Goal: Browse casually: Explore the website without a specific task or goal

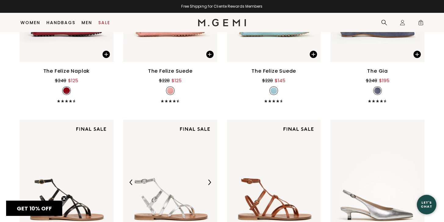
scroll to position [4172, 0]
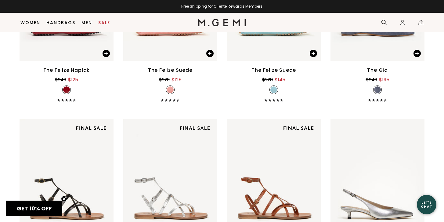
click at [163, 72] on div "The Felize Suede" at bounding box center [170, 70] width 45 height 7
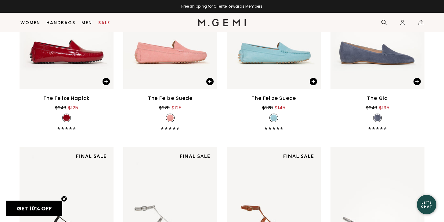
scroll to position [4147, 0]
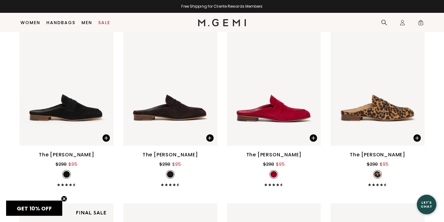
scroll to position [2443, 0]
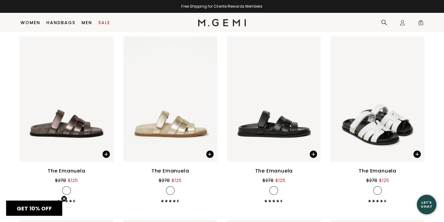
click at [133, 124] on img at bounding box center [170, 98] width 94 height 125
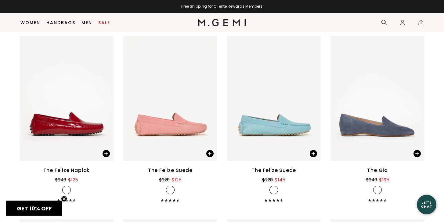
scroll to position [4099, 0]
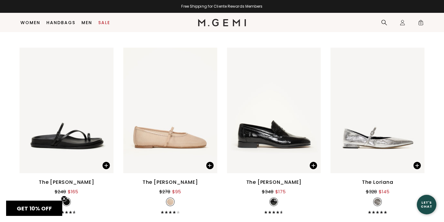
scroll to position [5707, 0]
click at [286, 180] on div "The [PERSON_NAME]" at bounding box center [274, 181] width 56 height 7
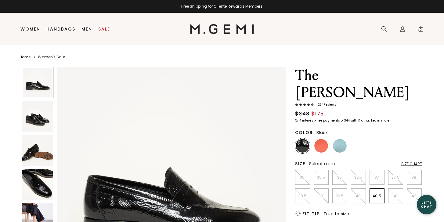
scroll to position [73, 0]
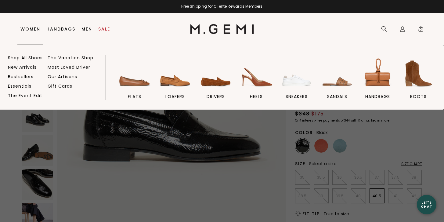
click at [34, 28] on link "Women" at bounding box center [30, 29] width 20 height 5
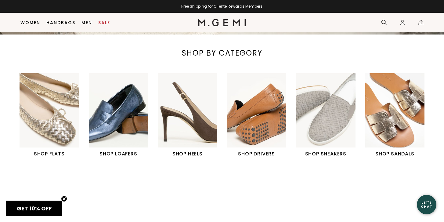
scroll to position [212, 0]
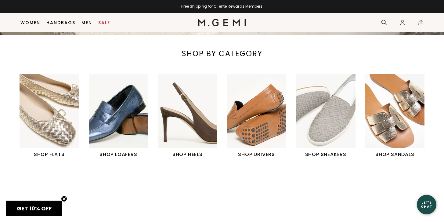
click at [132, 147] on img "2 / 6" at bounding box center [119, 111] width 60 height 74
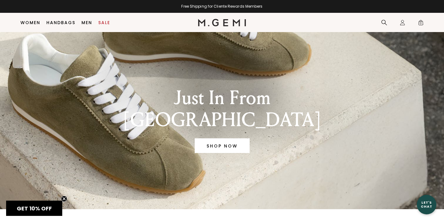
scroll to position [36, 0]
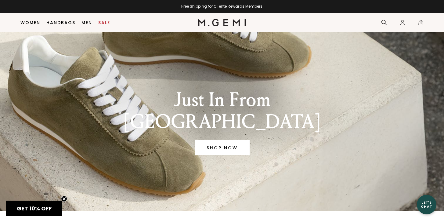
click at [131, 142] on div "Just In From [GEOGRAPHIC_DATA] SHOP NOW" at bounding box center [222, 123] width 226 height 104
click at [206, 117] on div "Just In From [GEOGRAPHIC_DATA] SHOP NOW" at bounding box center [222, 124] width 212 height 71
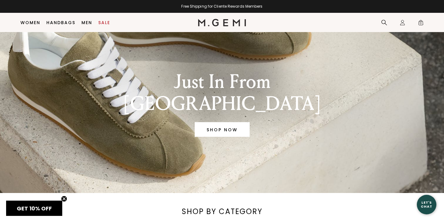
scroll to position [42, 0]
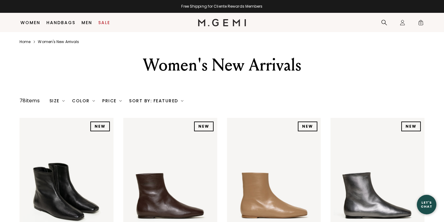
scroll to position [631, 0]
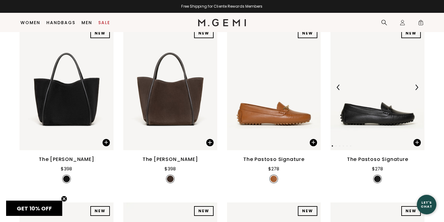
click at [353, 119] on img at bounding box center [377, 87] width 94 height 125
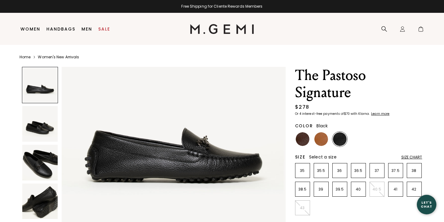
scroll to position [47, 0]
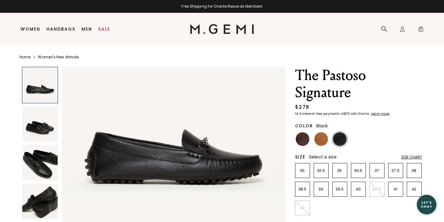
click at [120, 165] on img at bounding box center [174, 132] width 224 height 224
click at [54, 160] on img at bounding box center [40, 163] width 36 height 36
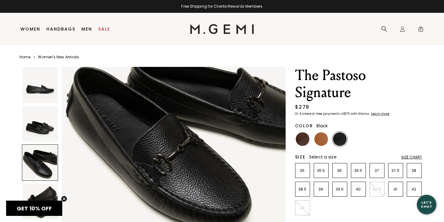
scroll to position [504, 0]
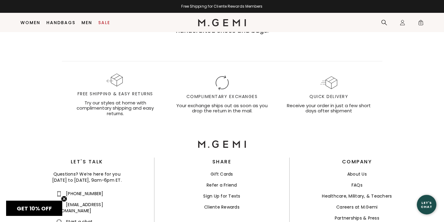
scroll to position [3748, 0]
